Goal: Task Accomplishment & Management: Manage account settings

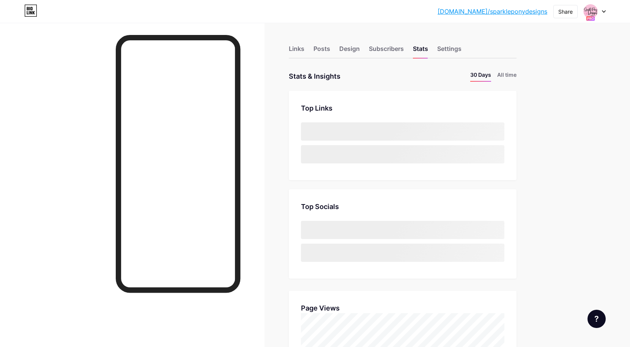
scroll to position [347, 630]
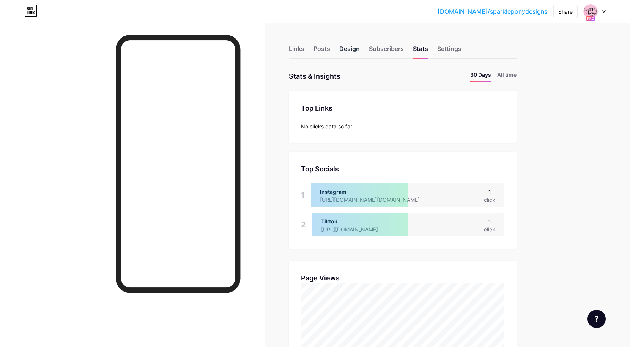
click at [350, 51] on div "Design" at bounding box center [349, 51] width 21 height 14
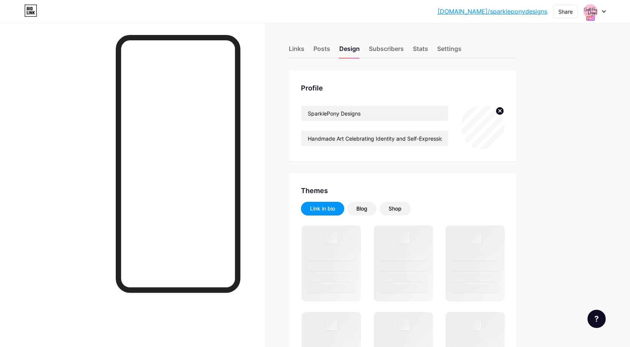
click at [599, 14] on div at bounding box center [595, 12] width 22 height 14
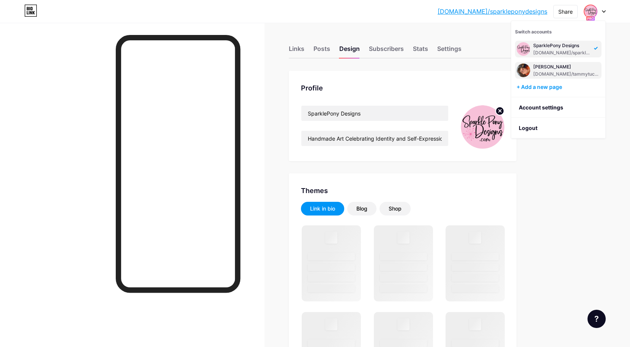
click at [560, 69] on div "[PERSON_NAME]" at bounding box center [566, 67] width 67 height 6
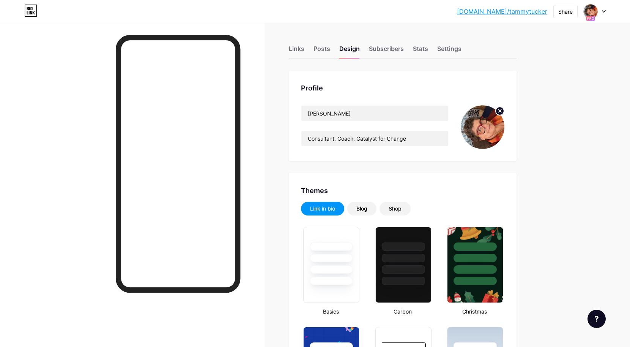
type input "#f3c24b"
type input "#000000"
click at [499, 111] on circle at bounding box center [500, 111] width 8 height 8
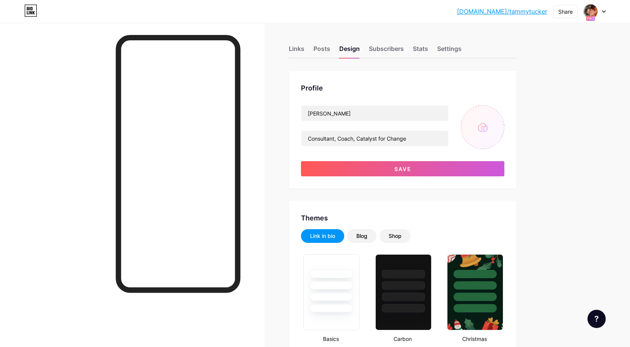
click at [255, 175] on div at bounding box center [132, 196] width 265 height 347
click at [568, 11] on div "Share" at bounding box center [565, 12] width 14 height 8
click at [524, 36] on div "Copy link" at bounding box center [520, 39] width 113 height 18
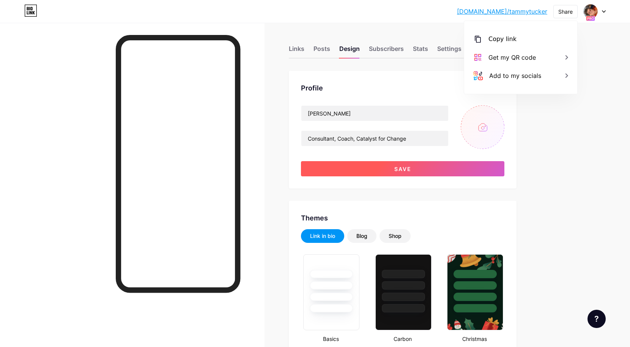
click at [365, 174] on button "Save" at bounding box center [402, 168] width 203 height 15
